Goal: Task Accomplishment & Management: Use online tool/utility

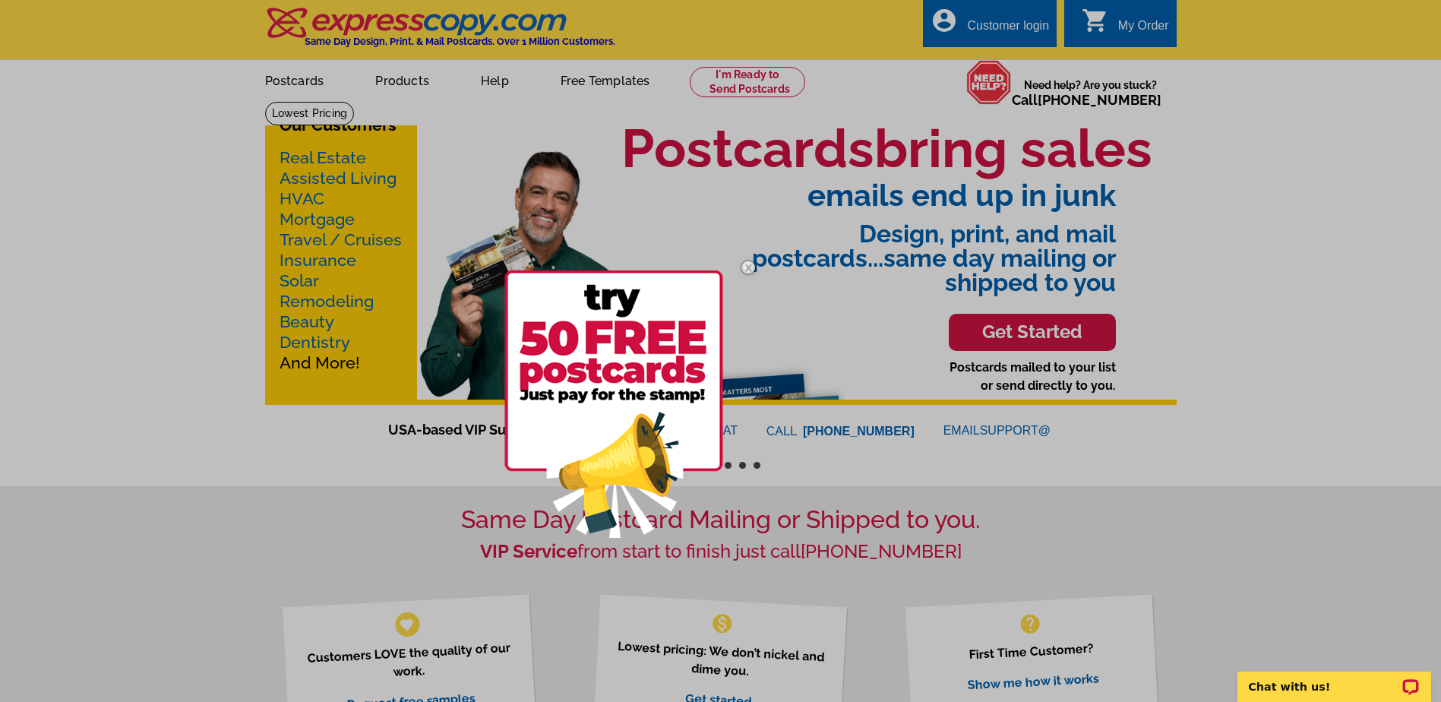
click at [747, 270] on img at bounding box center [748, 267] width 44 height 44
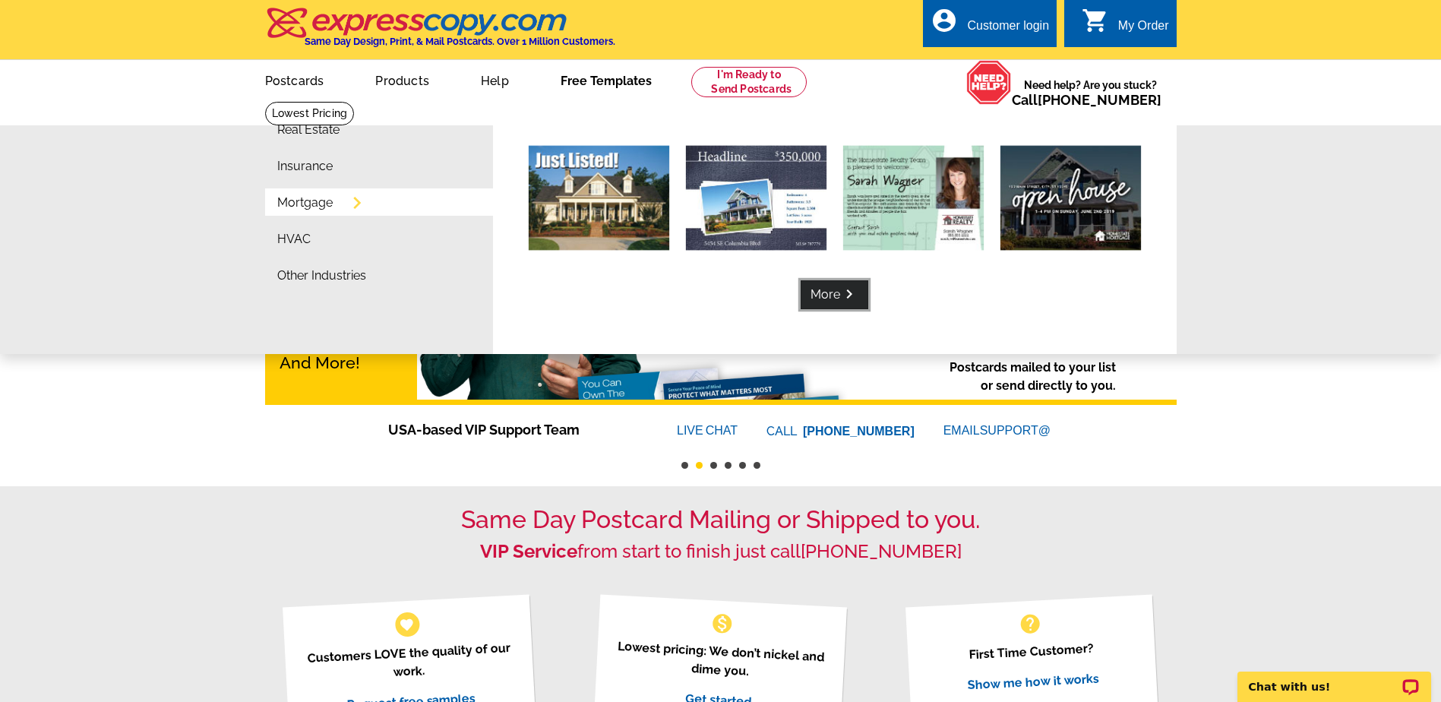
click at [823, 296] on link "More keyboard_arrow_right" at bounding box center [835, 294] width 68 height 29
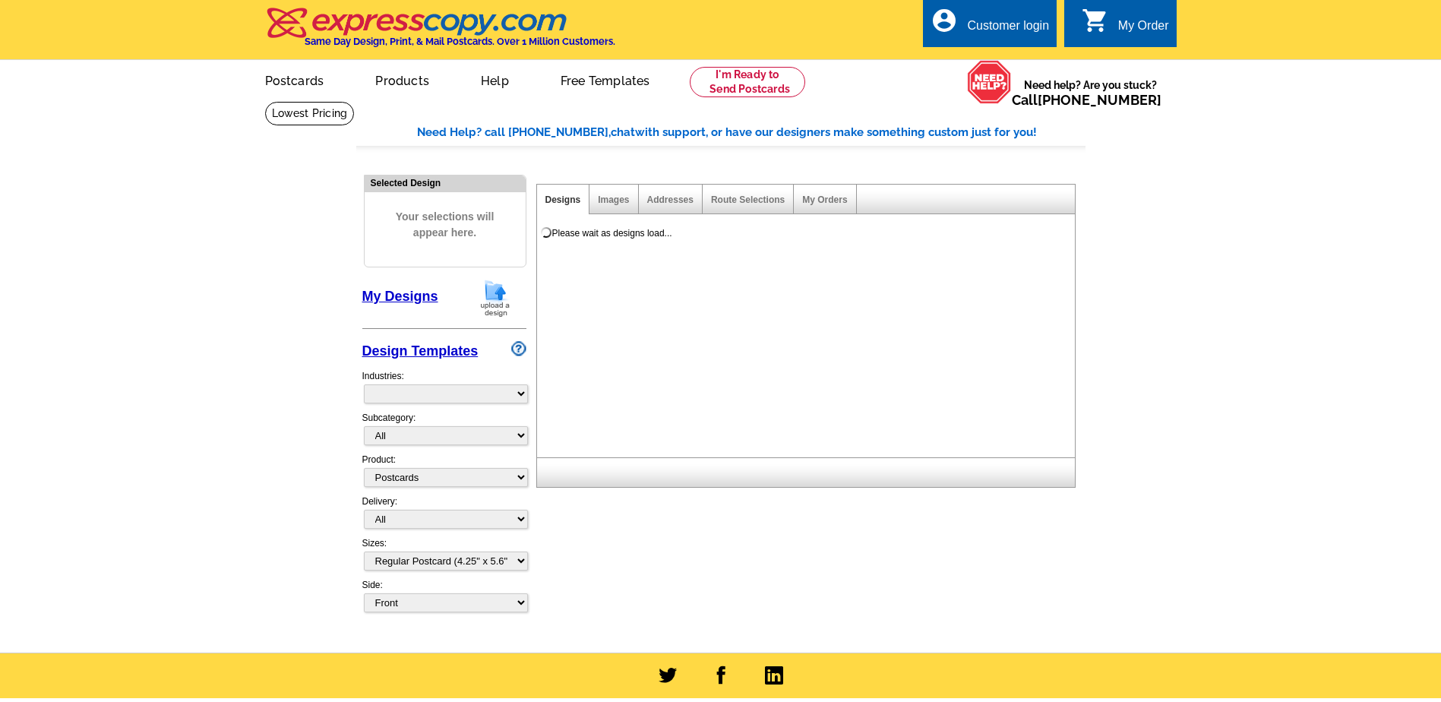
select select "1"
select select "774"
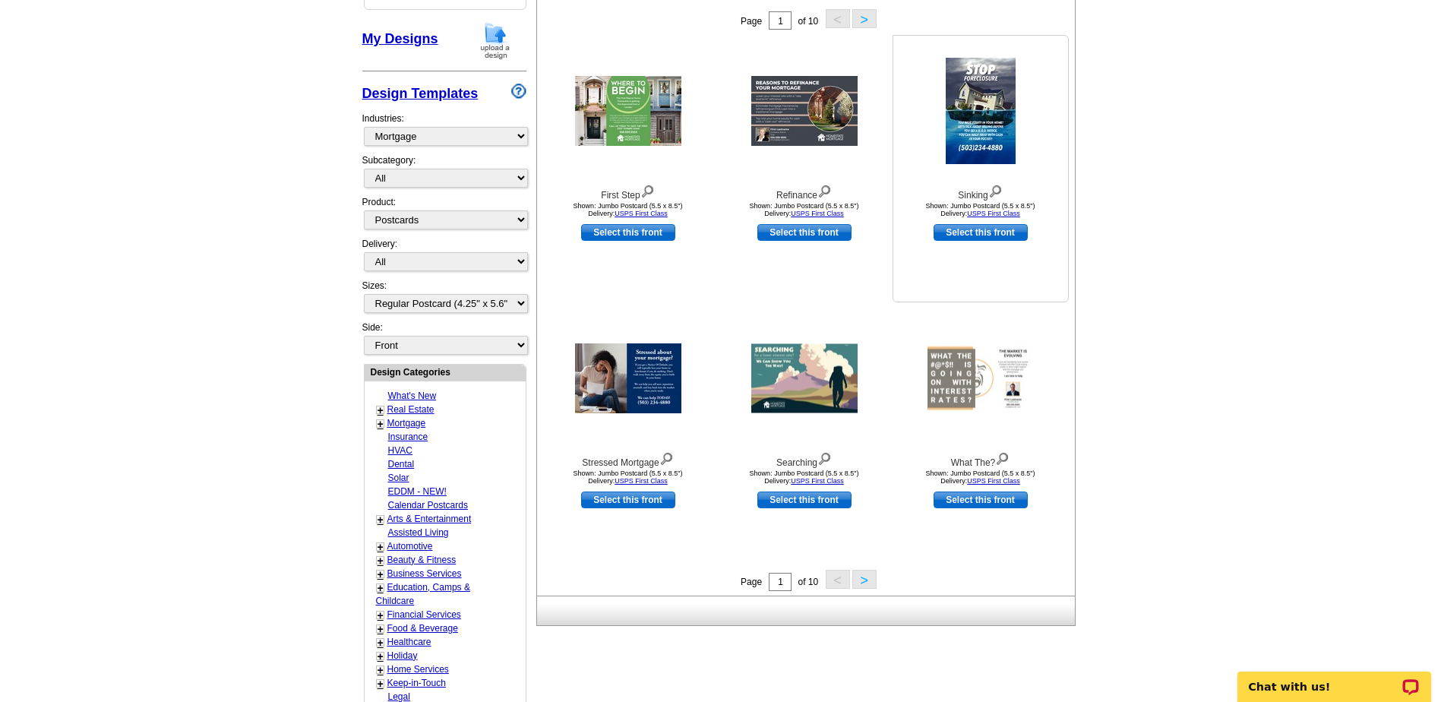
scroll to position [304, 0]
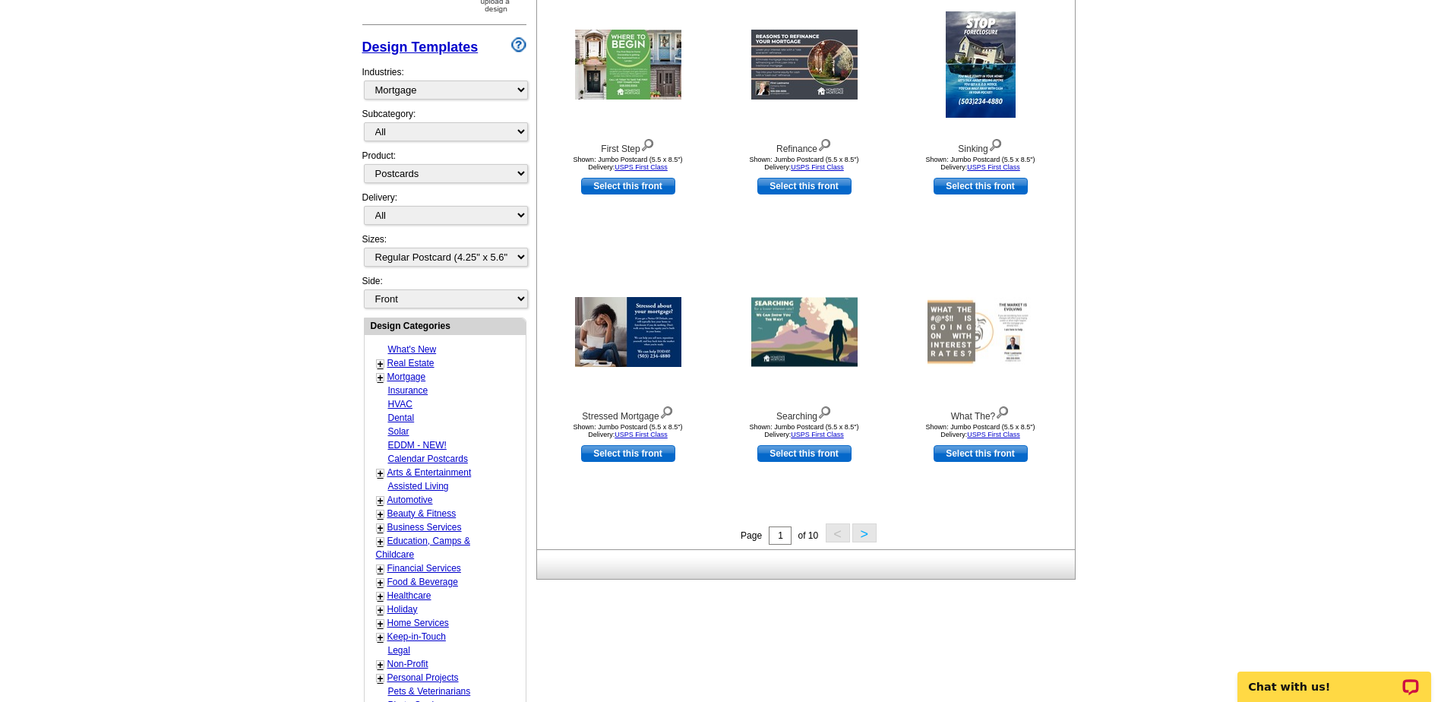
click at [864, 537] on button ">" at bounding box center [864, 532] width 24 height 19
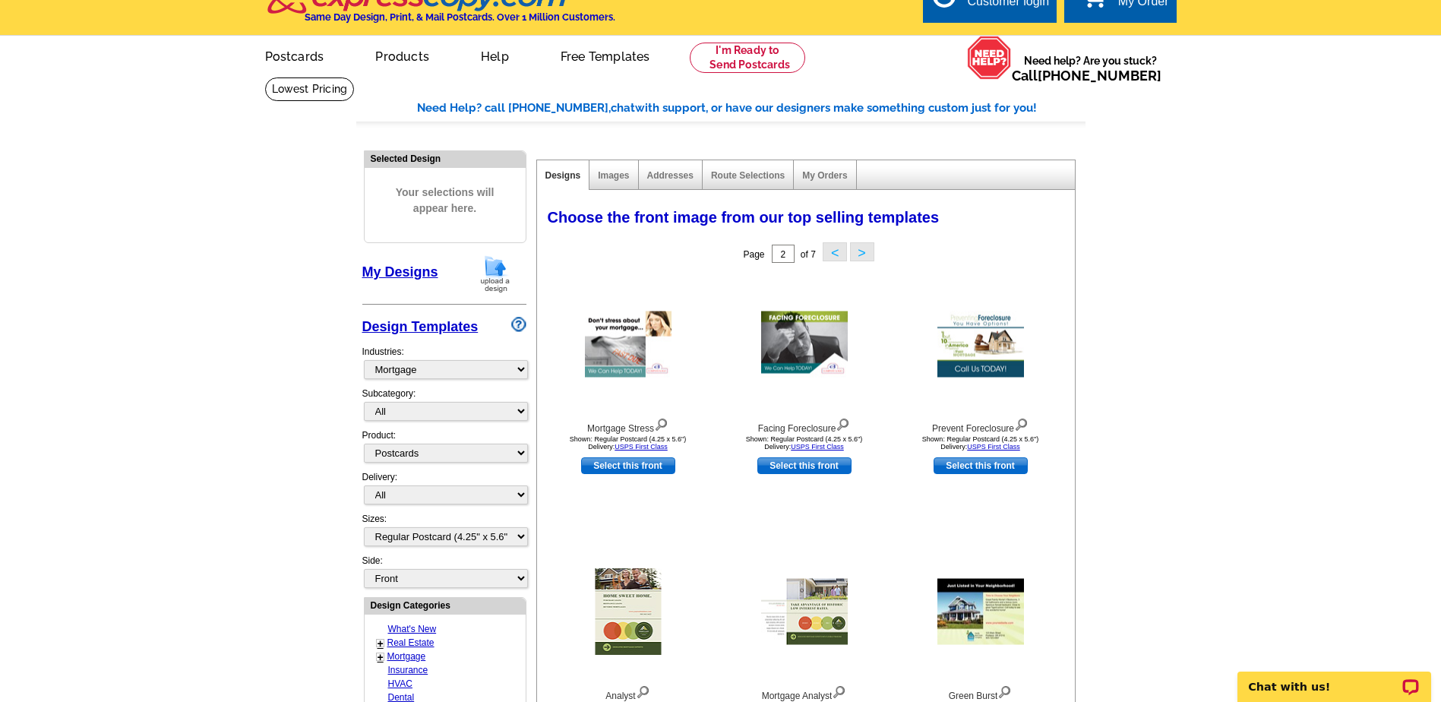
scroll to position [0, 0]
